Goal: Information Seeking & Learning: Learn about a topic

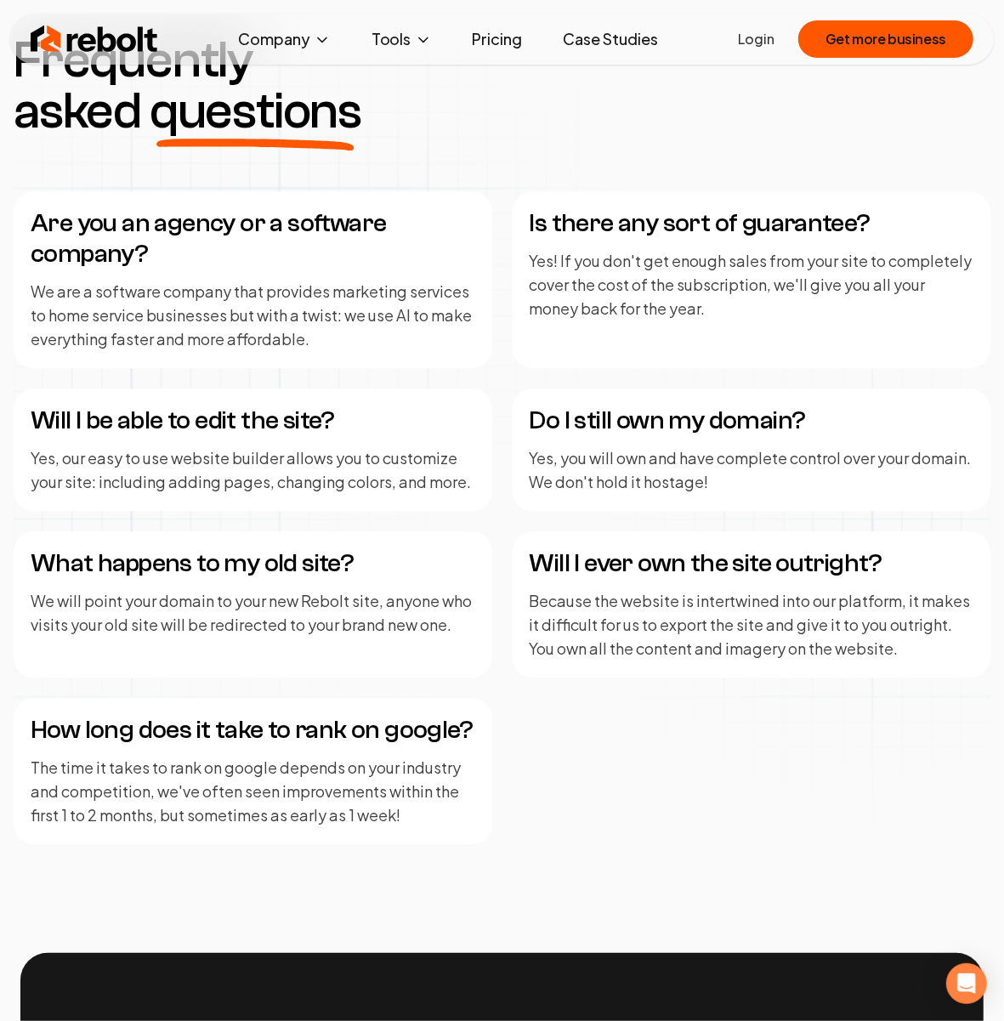
scroll to position [2533, 0]
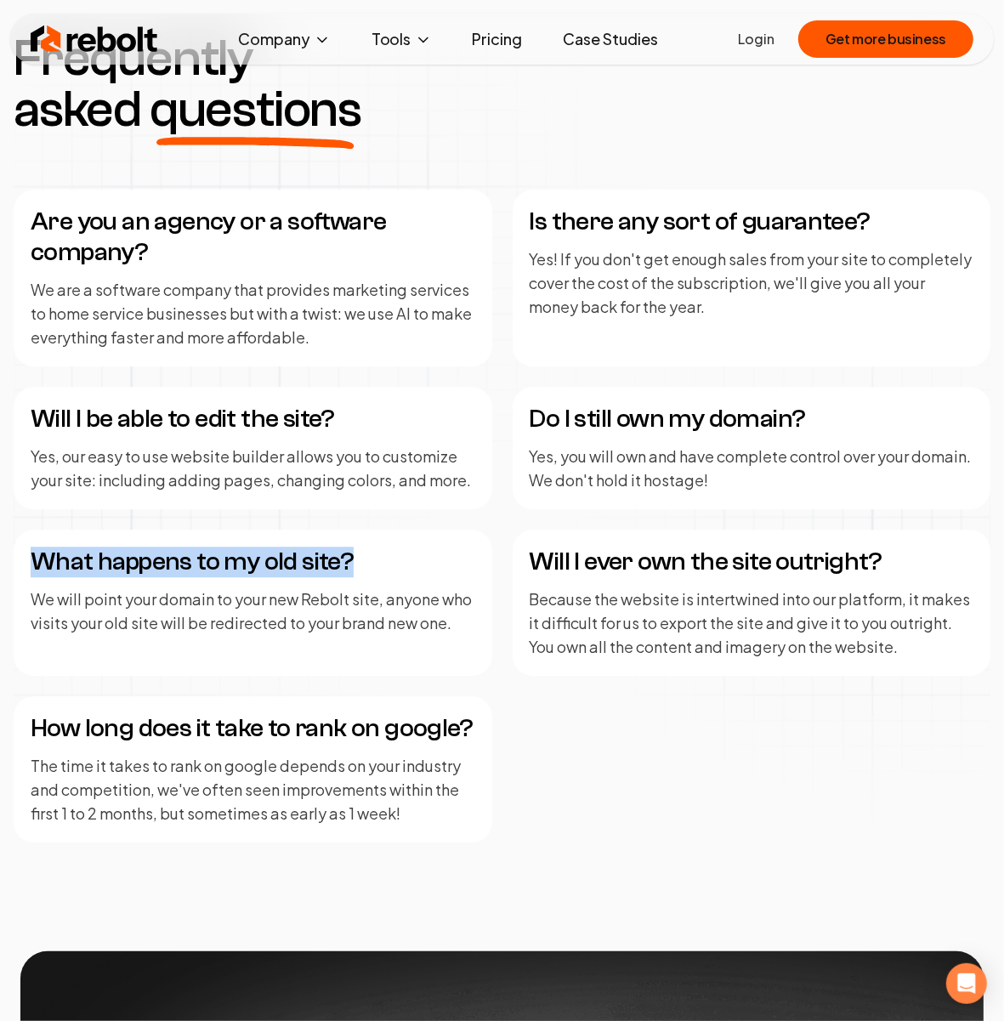
drag, startPoint x: 354, startPoint y: 563, endPoint x: 26, endPoint y: 563, distance: 327.2
click at [26, 563] on div "What happens to my old site? We will point your domain to your new Rebolt site,…" at bounding box center [253, 603] width 479 height 146
copy h4 "What happens to my old site?"
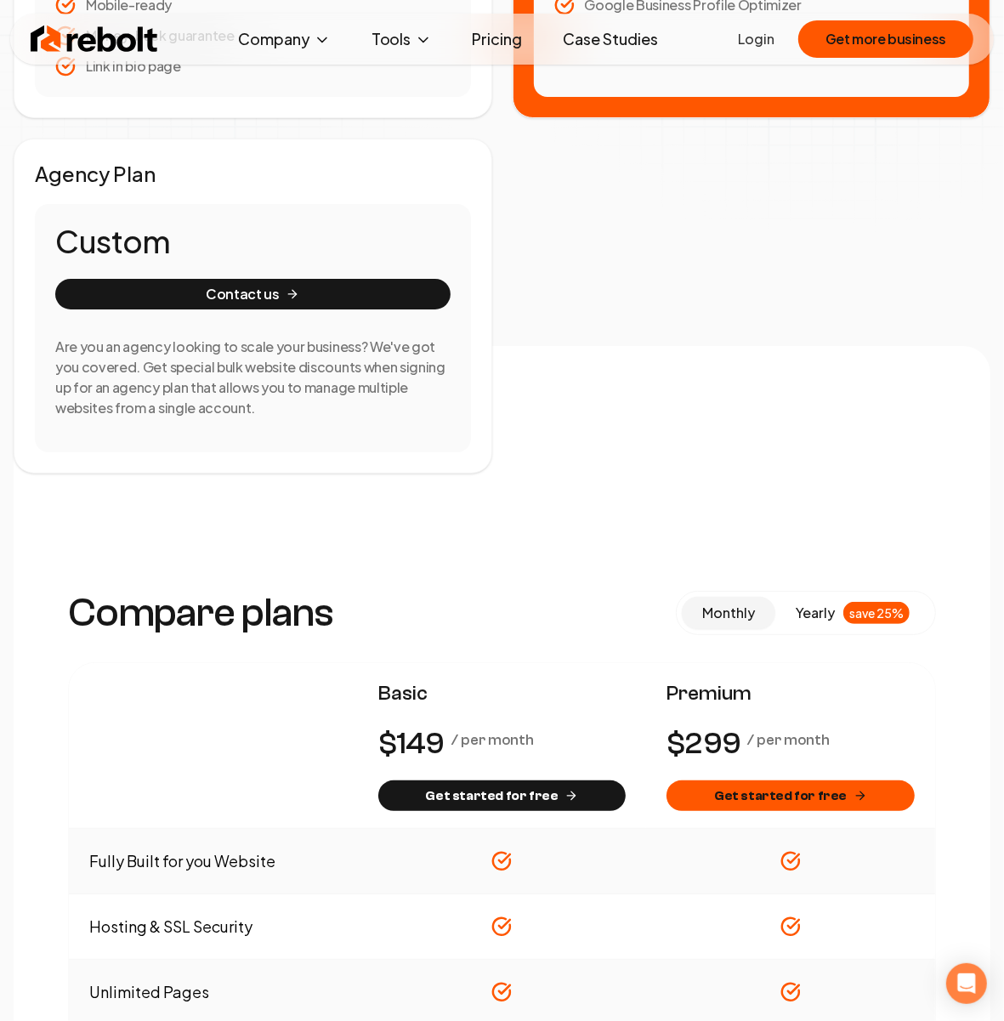
scroll to position [0, 0]
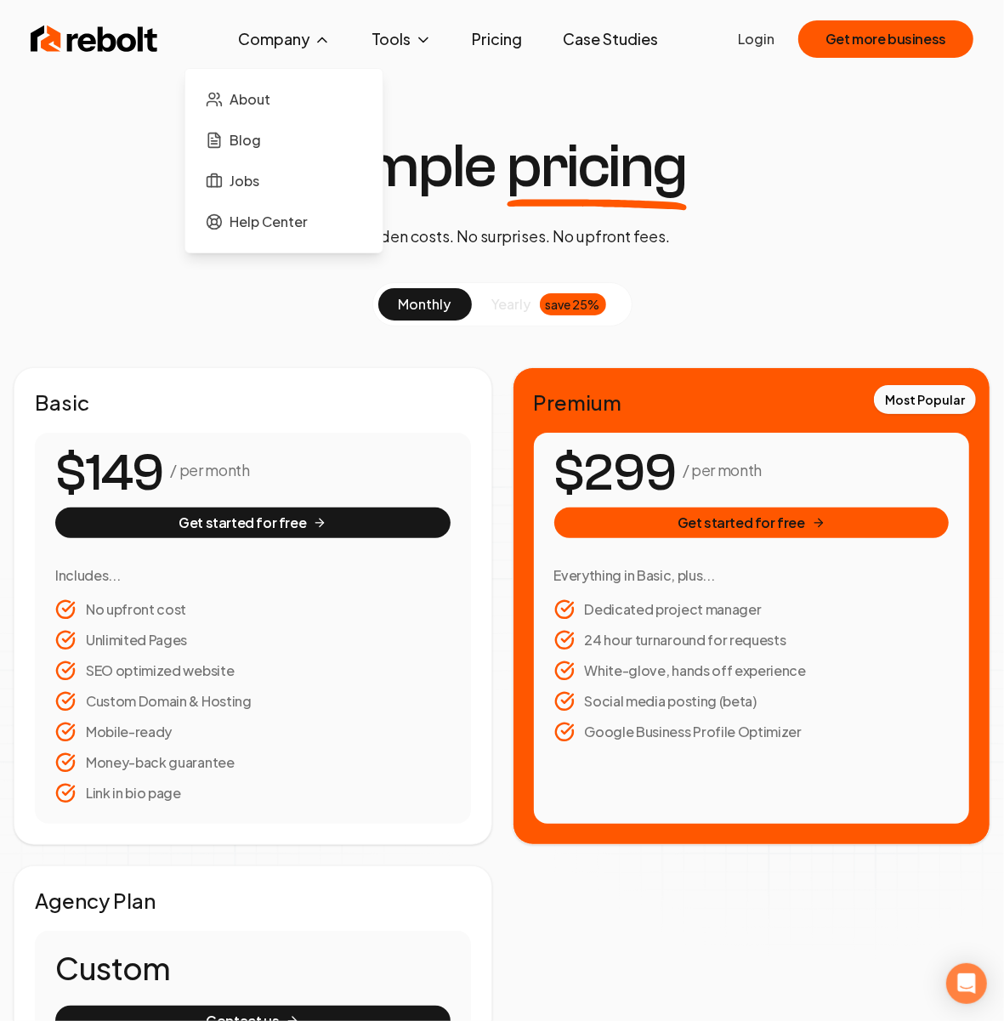
click at [330, 41] on icon at bounding box center [322, 39] width 17 height 17
click at [273, 214] on span "Help Center" at bounding box center [268, 222] width 78 height 20
